Goal: Navigation & Orientation: Find specific page/section

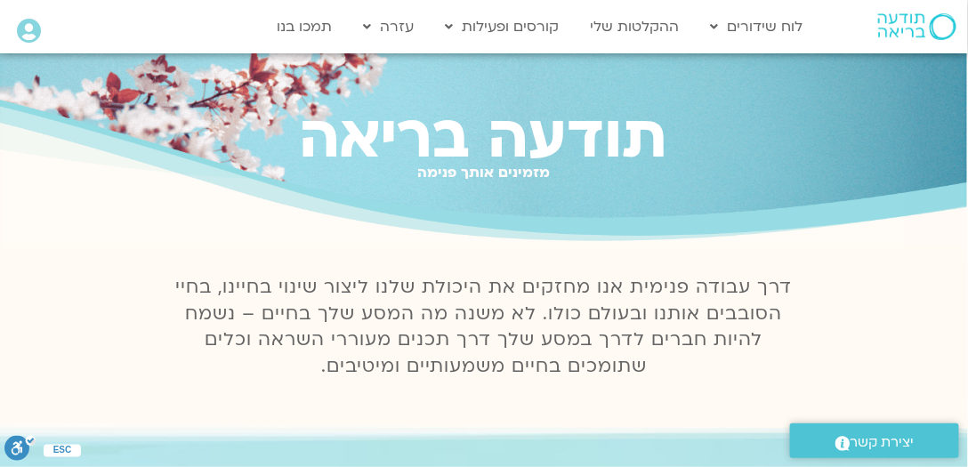
click at [28, 33] on icon at bounding box center [29, 31] width 24 height 25
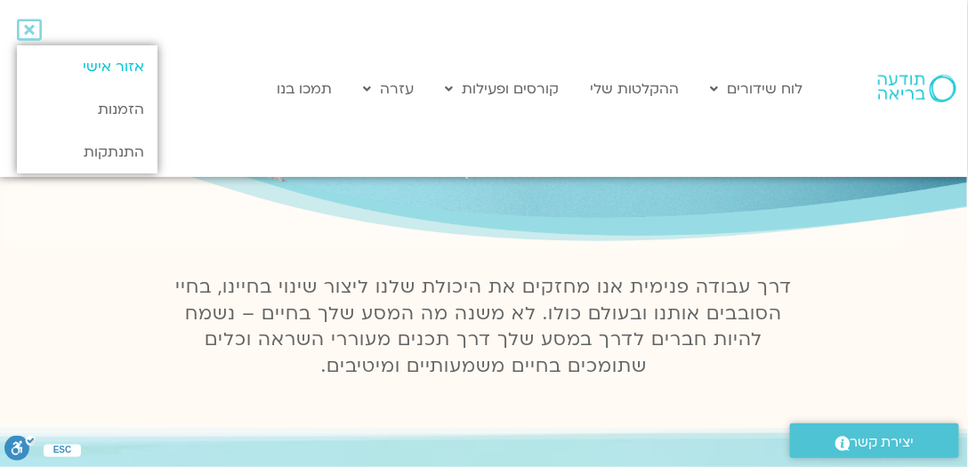
click at [118, 62] on link "אזור אישי" at bounding box center [87, 66] width 141 height 43
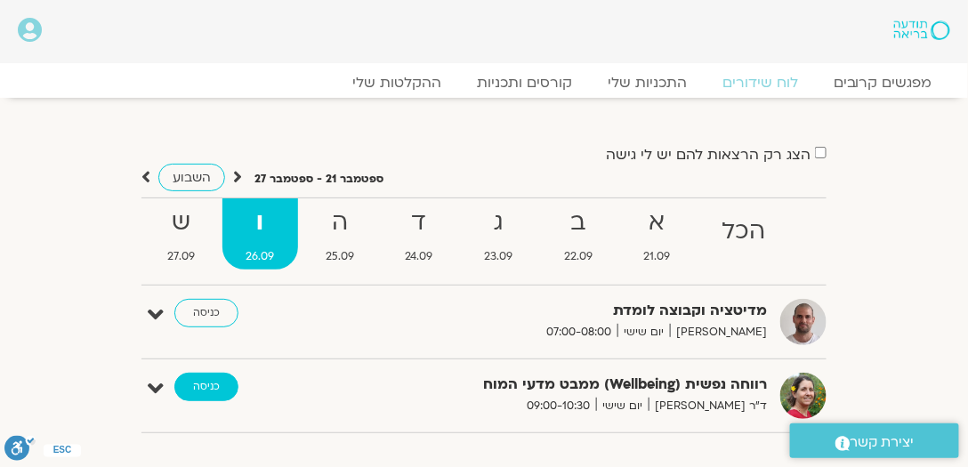
click at [200, 389] on link "כניסה" at bounding box center [206, 387] width 64 height 28
